Goal: Task Accomplishment & Management: Manage account settings

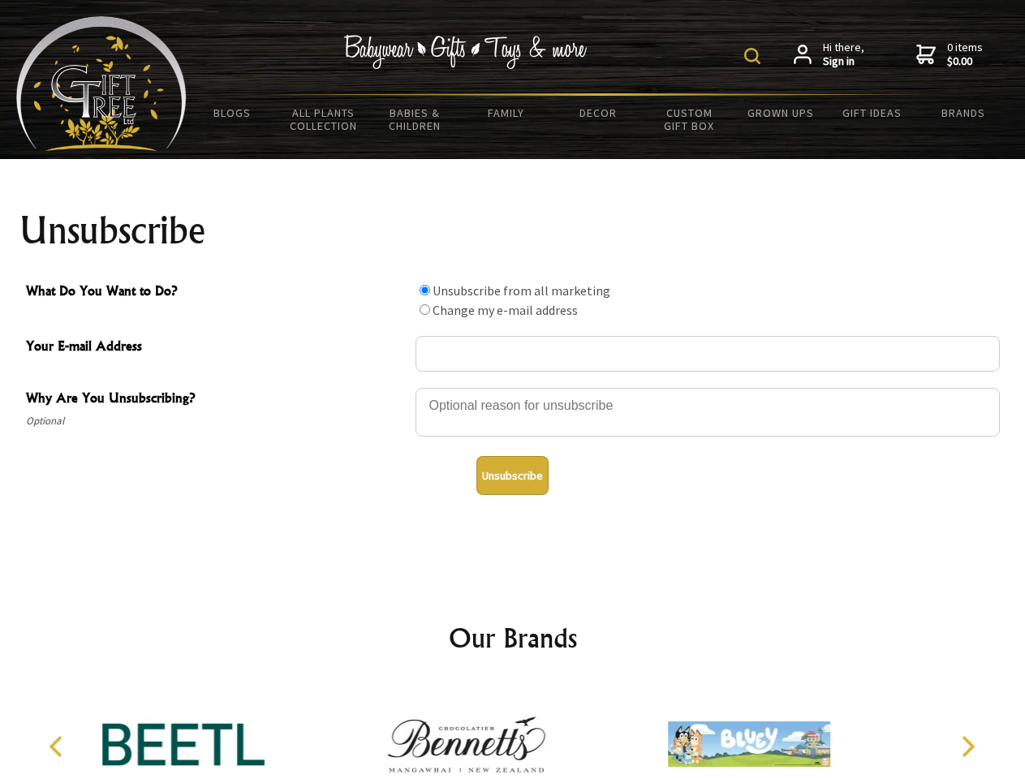
click at [755, 56] on img at bounding box center [752, 56] width 16 height 16
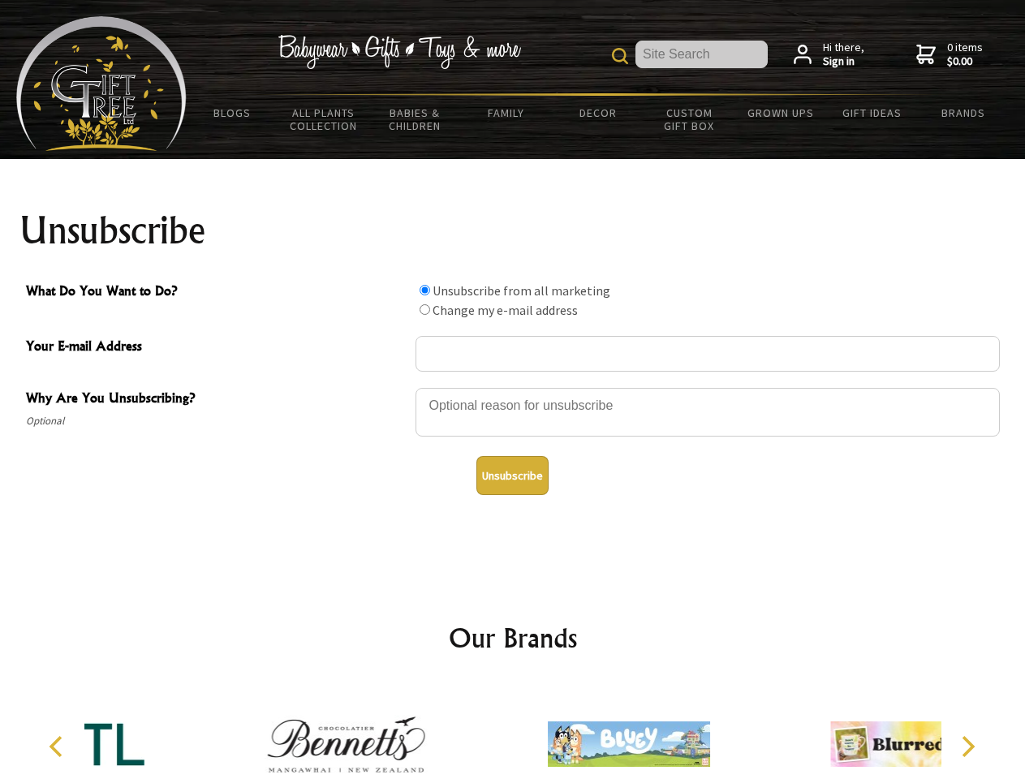
click at [513, 387] on div at bounding box center [708, 414] width 584 height 57
click at [425, 290] on input "What Do You Want to Do?" at bounding box center [425, 290] width 11 height 11
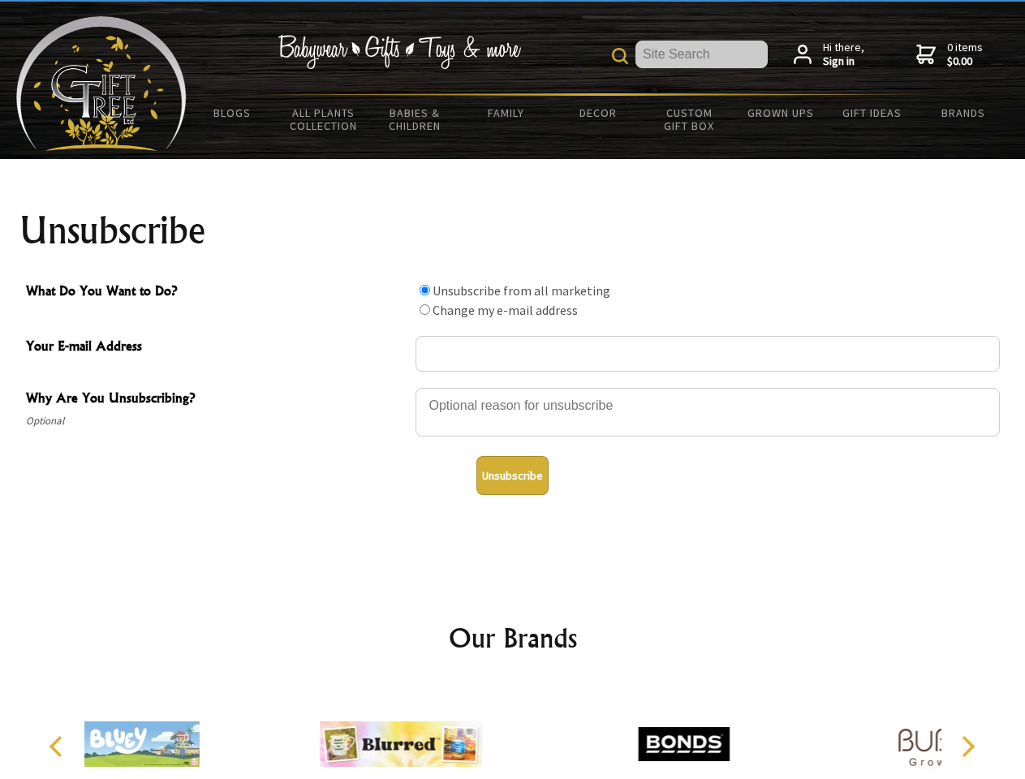
click at [425, 309] on input "What Do You Want to Do?" at bounding box center [425, 309] width 11 height 11
radio input "true"
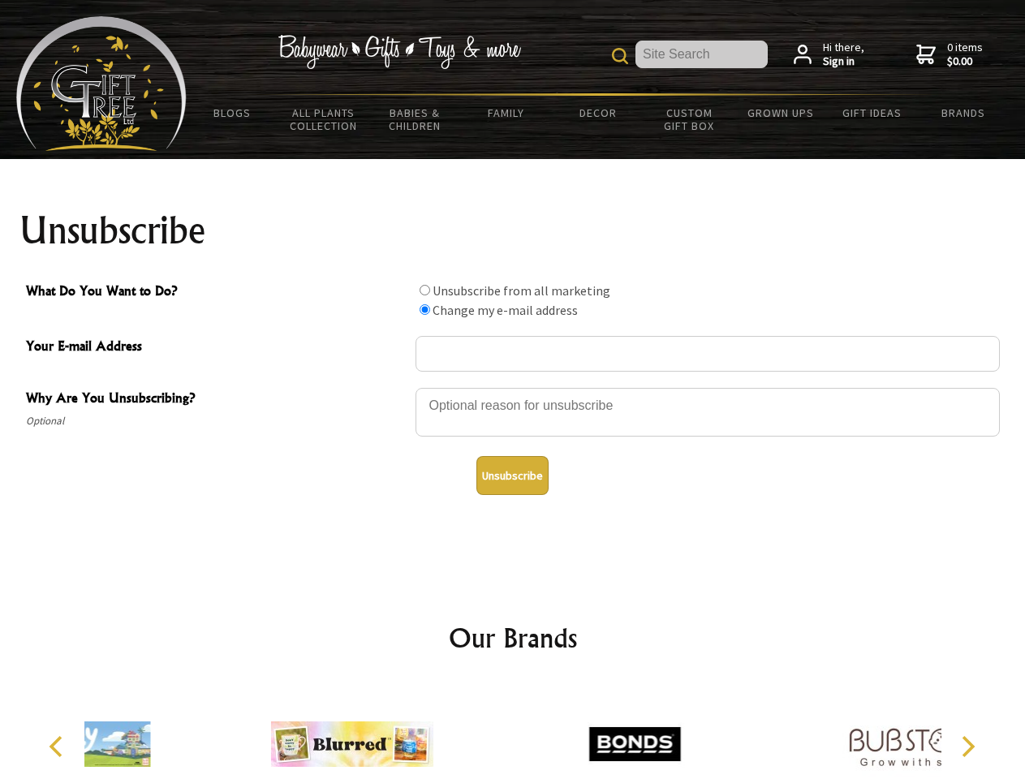
click at [512, 476] on button "Unsubscribe" at bounding box center [512, 475] width 72 height 39
click at [554, 731] on img at bounding box center [635, 744] width 162 height 122
